Goal: Find specific page/section: Find specific page/section

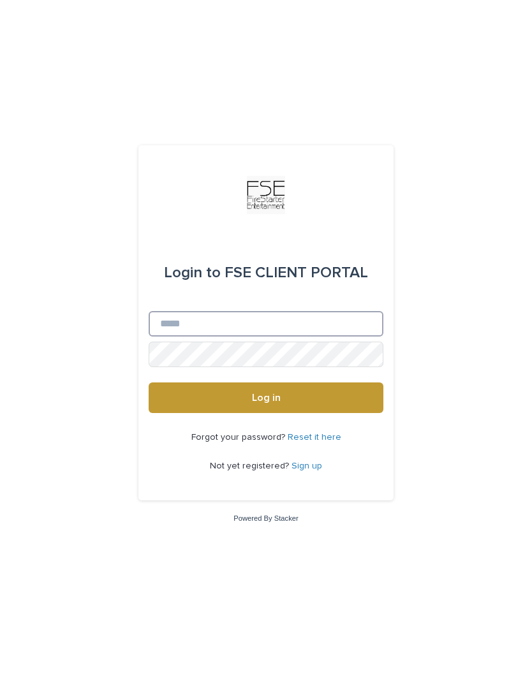
click at [229, 337] on input "Email" at bounding box center [266, 324] width 235 height 26
type input "**********"
click at [291, 413] on button "Log in" at bounding box center [266, 398] width 235 height 31
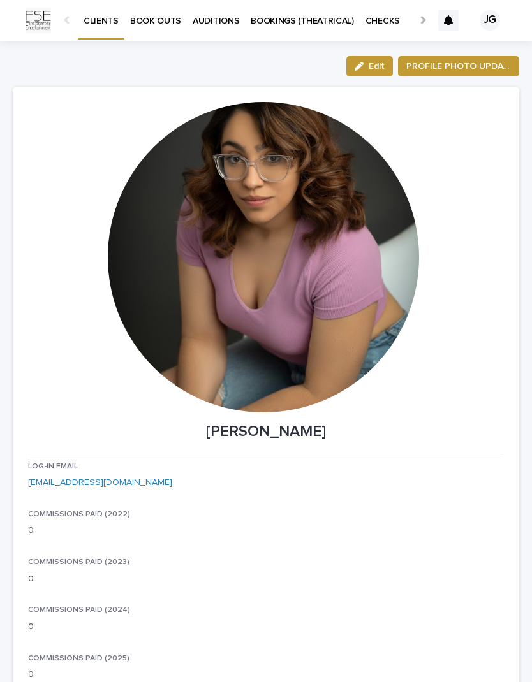
click at [100, 20] on p "CLIENTS" at bounding box center [101, 13] width 35 height 27
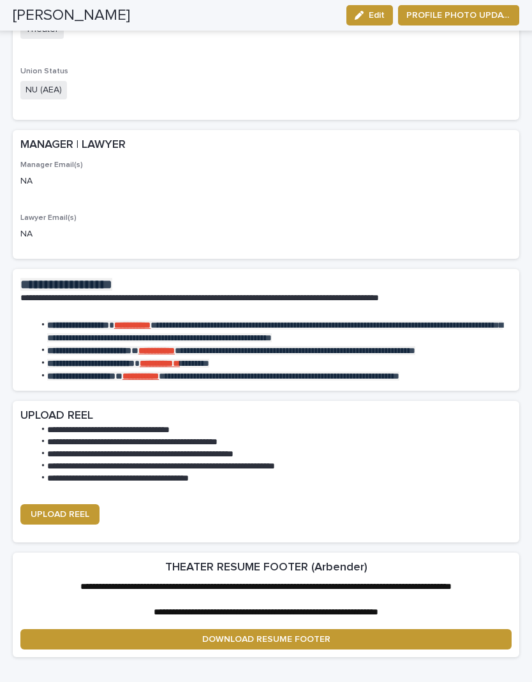
scroll to position [2603, 0]
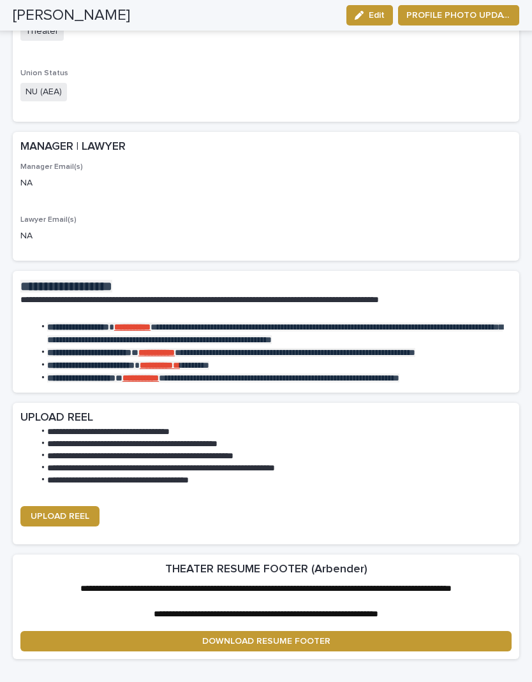
click at [75, 506] on link "UPLOAD REEL" at bounding box center [59, 516] width 79 height 20
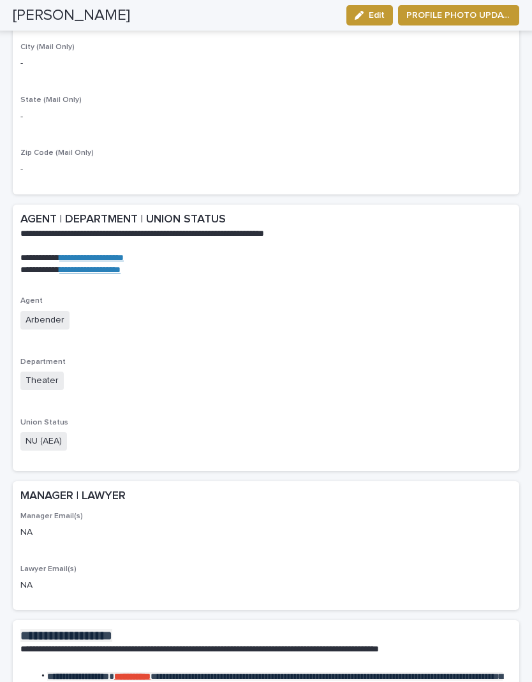
scroll to position [2257, 0]
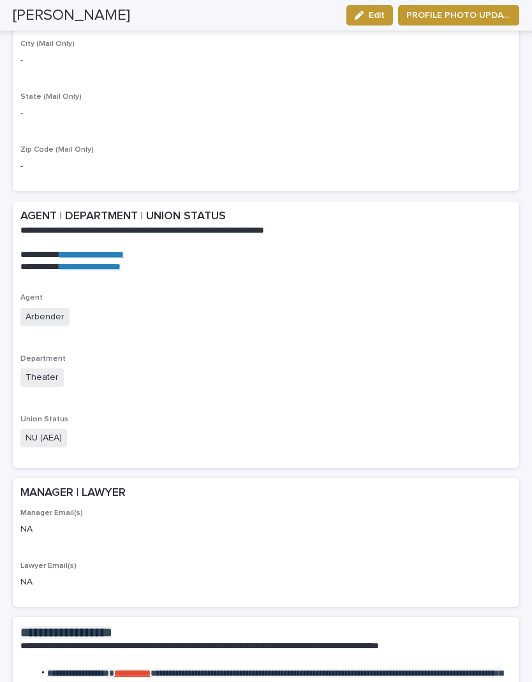
click at [50, 429] on span "NU (AEA)" at bounding box center [43, 438] width 47 height 18
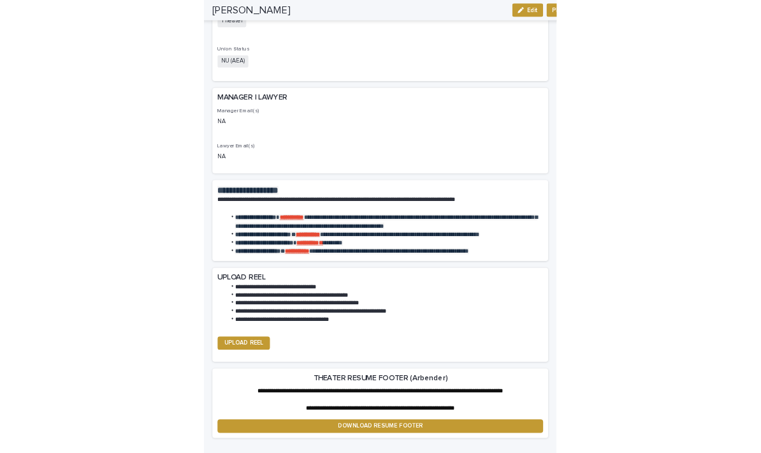
scroll to position [1771, 0]
